Goal: Navigation & Orientation: Find specific page/section

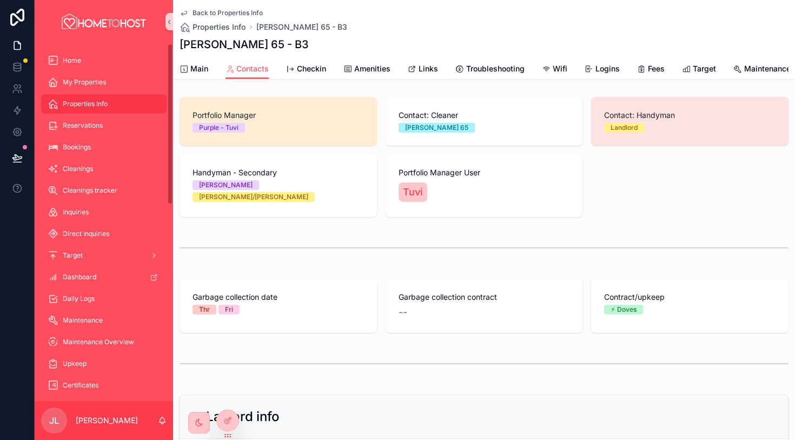
click at [228, 14] on span "Back to Properties Info" at bounding box center [228, 13] width 70 height 9
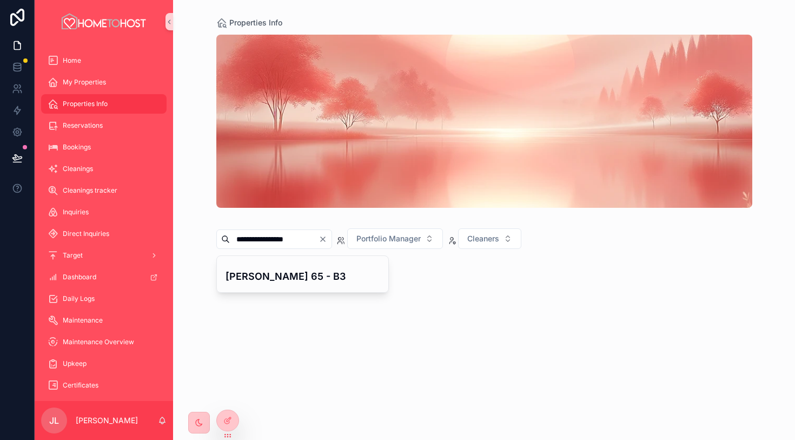
click at [325, 240] on icon "Clear" at bounding box center [323, 239] width 4 height 4
click at [298, 238] on input "text" at bounding box center [274, 238] width 89 height 15
type input "**********"
click at [277, 277] on h4 "Seven Sisters 517" at bounding box center [303, 276] width 155 height 15
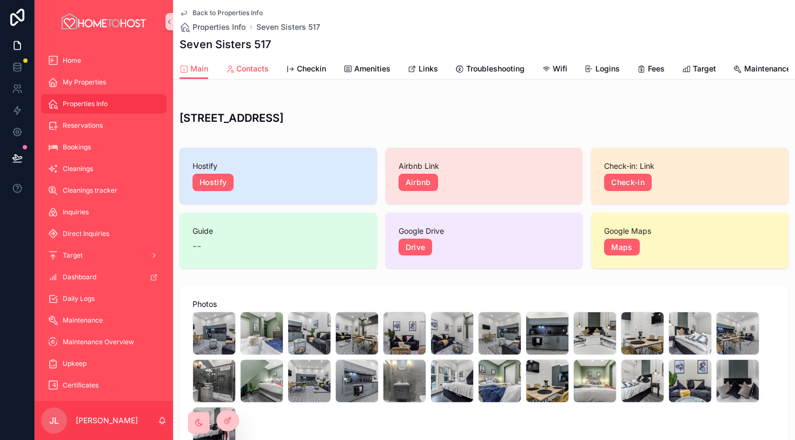
click at [260, 69] on span "Contacts" at bounding box center [252, 68] width 32 height 11
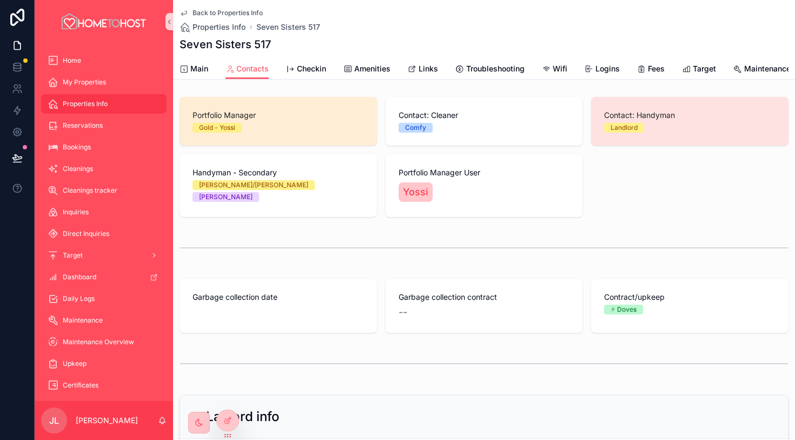
click at [222, 15] on span "Back to Properties Info" at bounding box center [228, 13] width 70 height 9
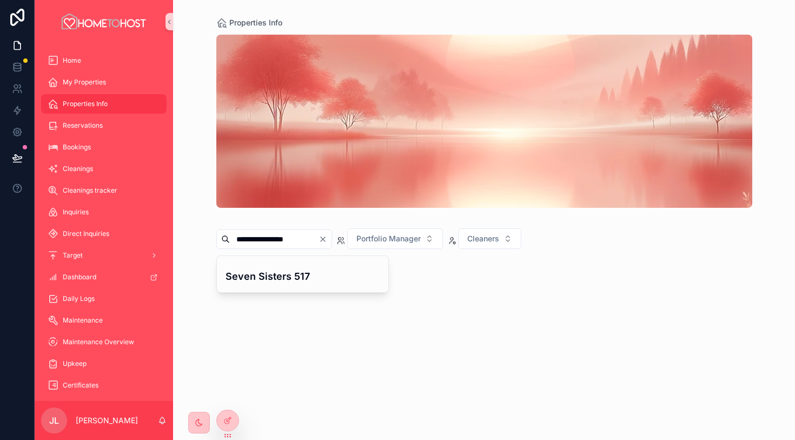
click at [327, 236] on icon "Clear" at bounding box center [323, 239] width 9 height 9
click at [301, 237] on input "text" at bounding box center [274, 238] width 89 height 15
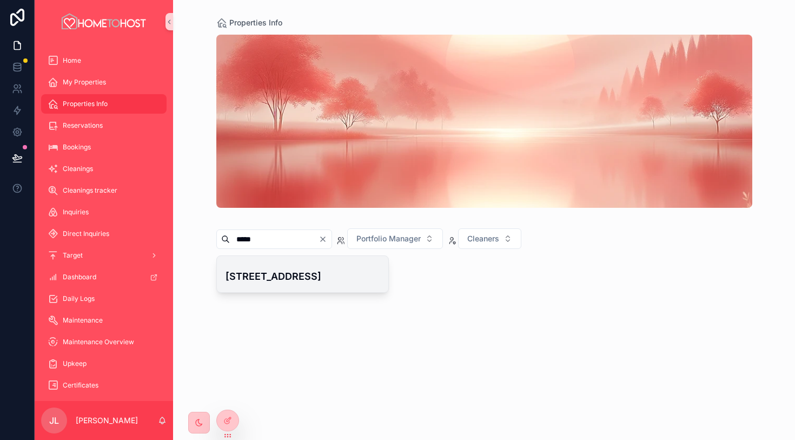
type input "*****"
click at [295, 273] on h4 "[STREET_ADDRESS]" at bounding box center [303, 276] width 155 height 15
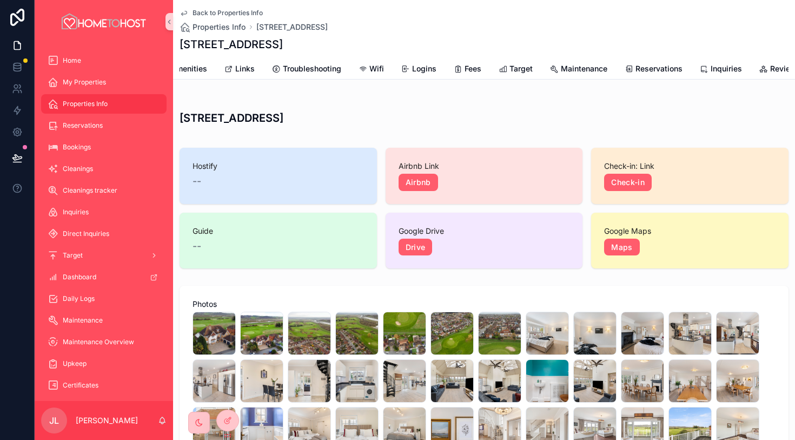
scroll to position [0, 485]
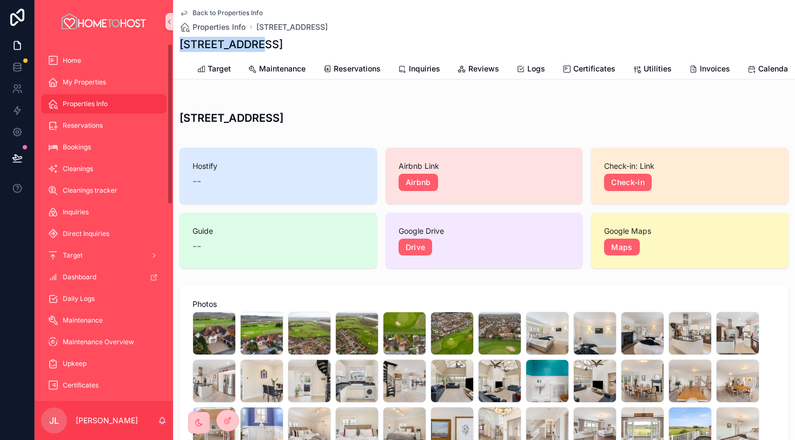
drag, startPoint x: 259, startPoint y: 45, endPoint x: 179, endPoint y: 46, distance: 80.1
click at [180, 46] on div "[STREET_ADDRESS]" at bounding box center [484, 44] width 609 height 15
copy h1 "[STREET_ADDRESS]"
click at [276, 45] on div "[STREET_ADDRESS]" at bounding box center [484, 44] width 609 height 15
drag, startPoint x: 266, startPoint y: 44, endPoint x: 181, endPoint y: 44, distance: 85.5
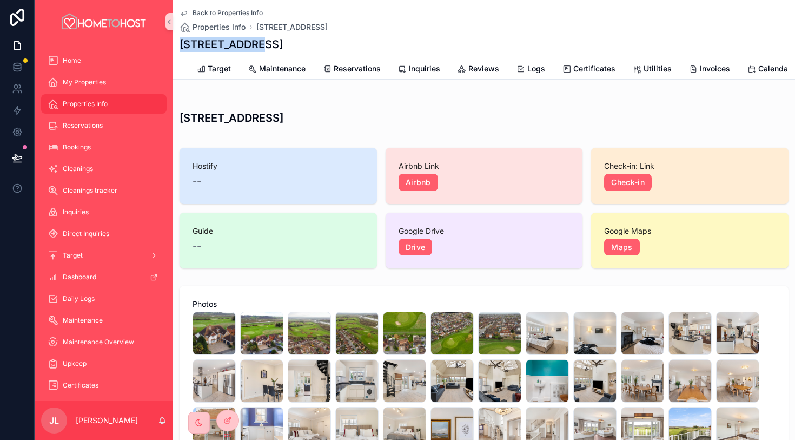
click at [181, 44] on div "[STREET_ADDRESS]" at bounding box center [484, 44] width 609 height 15
copy h1 "[STREET_ADDRESS]"
click at [304, 48] on div "[STREET_ADDRESS]" at bounding box center [484, 44] width 609 height 15
click at [260, 41] on div "[STREET_ADDRESS]" at bounding box center [484, 44] width 609 height 15
drag, startPoint x: 180, startPoint y: 44, endPoint x: 263, endPoint y: 50, distance: 83.0
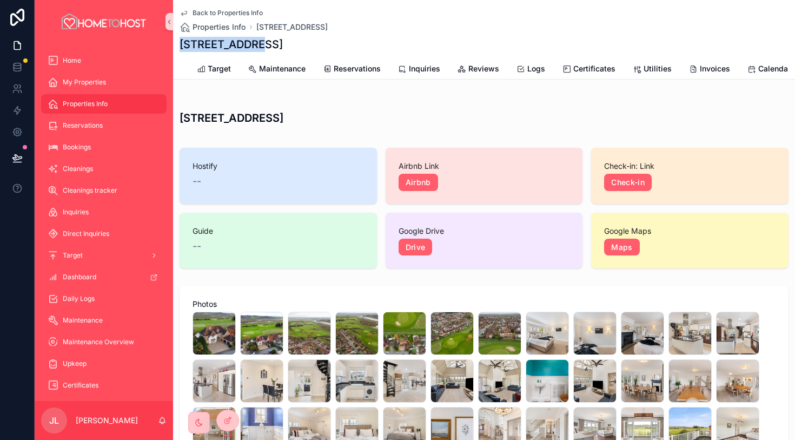
click at [263, 49] on div "[STREET_ADDRESS]" at bounding box center [484, 44] width 609 height 15
copy h1 "[STREET_ADDRESS]"
